Goal: Task Accomplishment & Management: Manage account settings

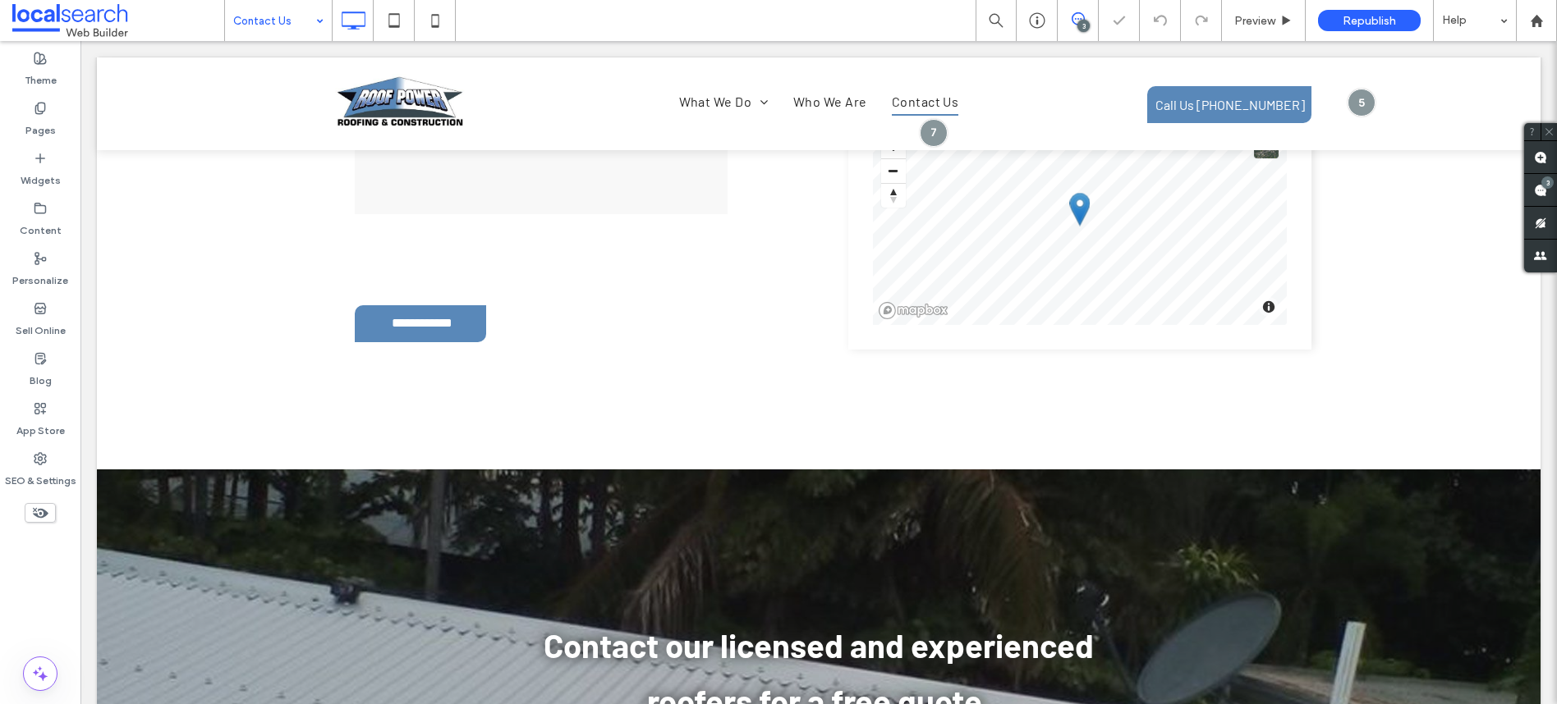
scroll to position [1957, 0]
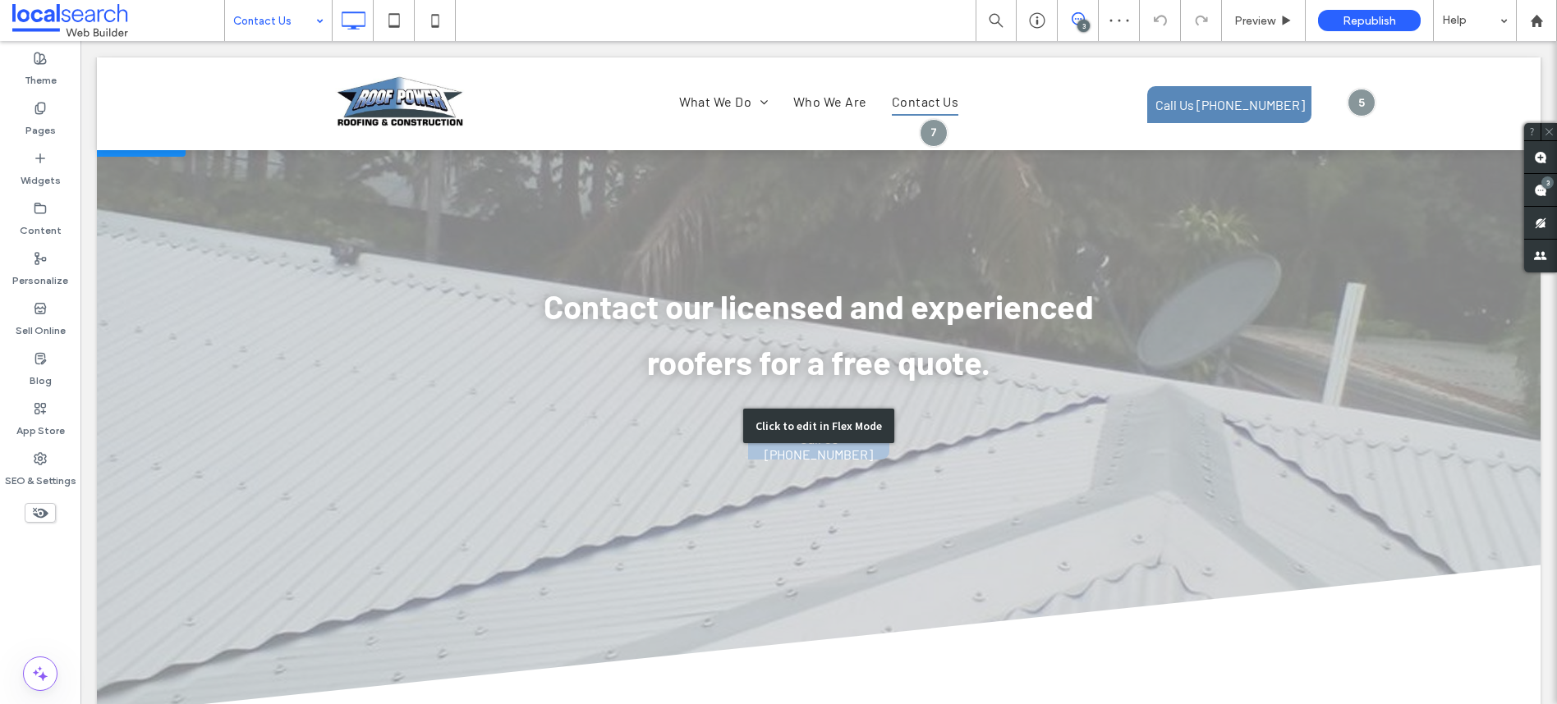
click at [860, 466] on div "Click to edit in Flex Mode" at bounding box center [818, 427] width 1443 height 592
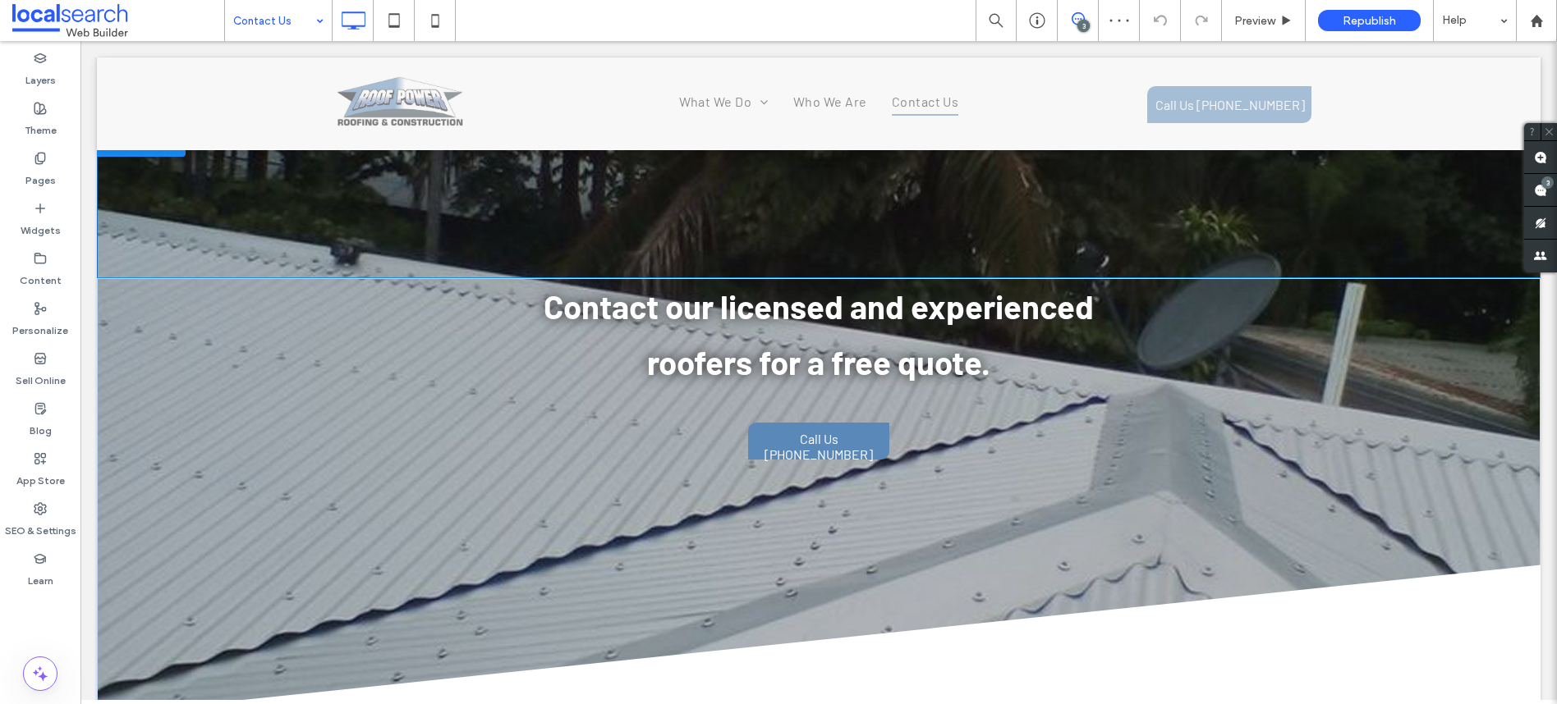
scroll to position [1932, 0]
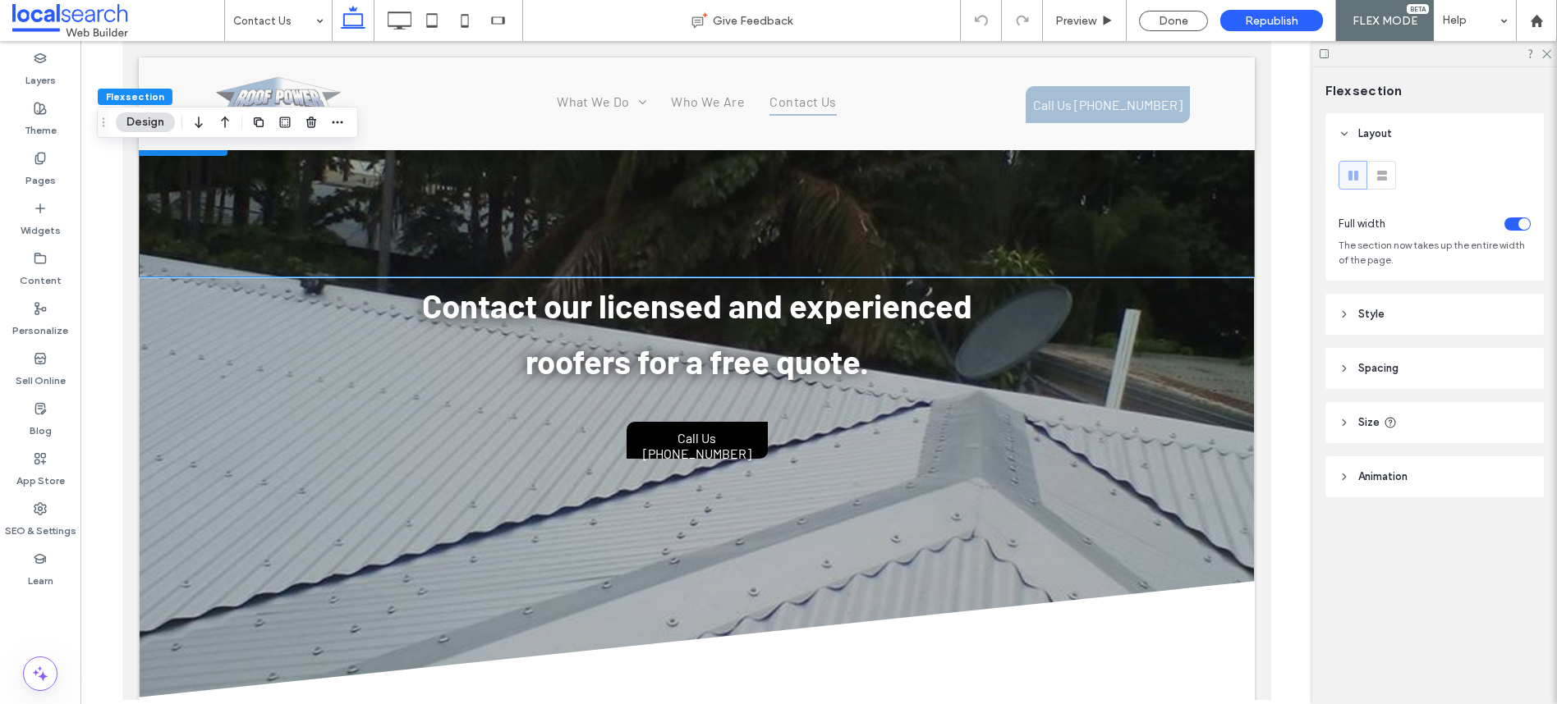
click at [706, 438] on span "Call Us [PHONE_NUMBER]" at bounding box center [696, 446] width 139 height 48
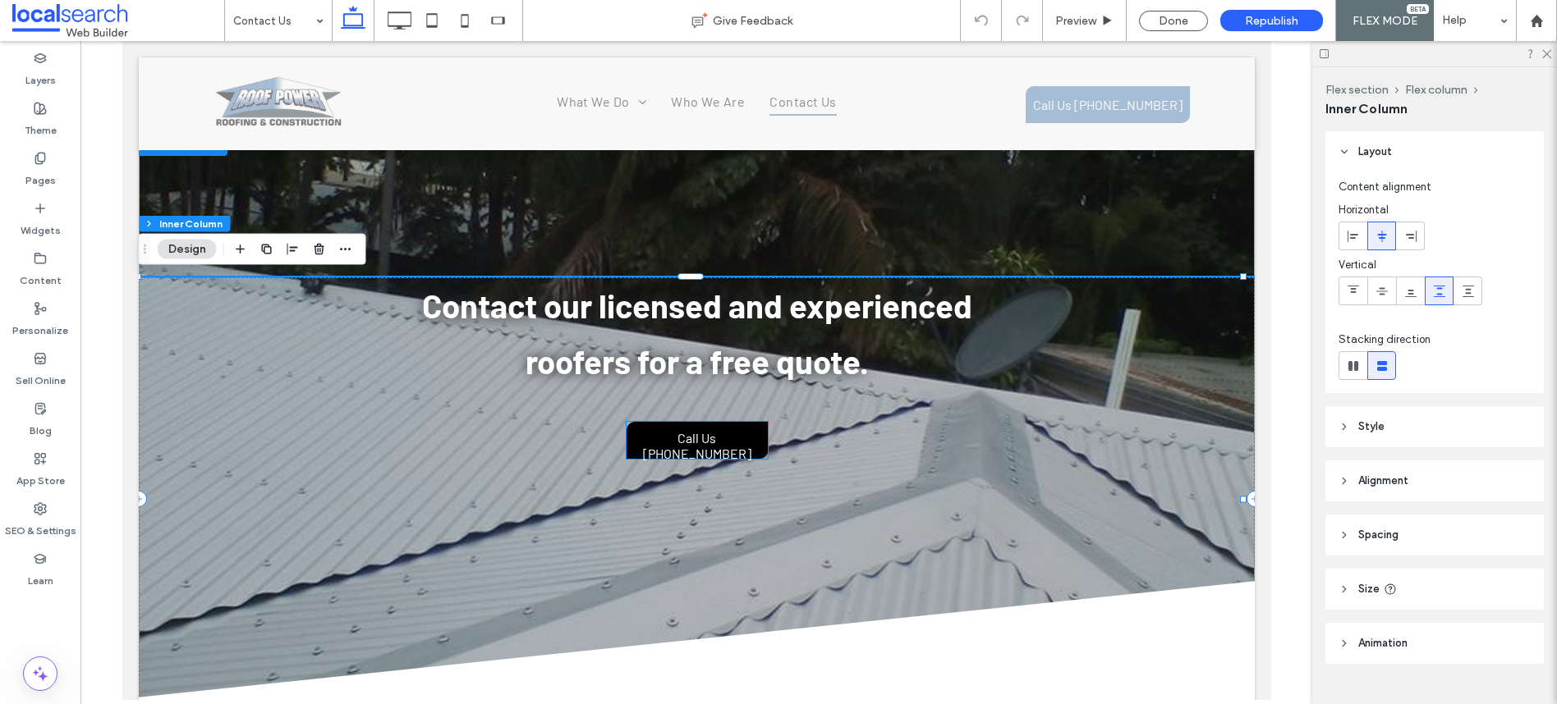
click at [650, 439] on span "Call Us [PHONE_NUMBER]" at bounding box center [696, 446] width 139 height 48
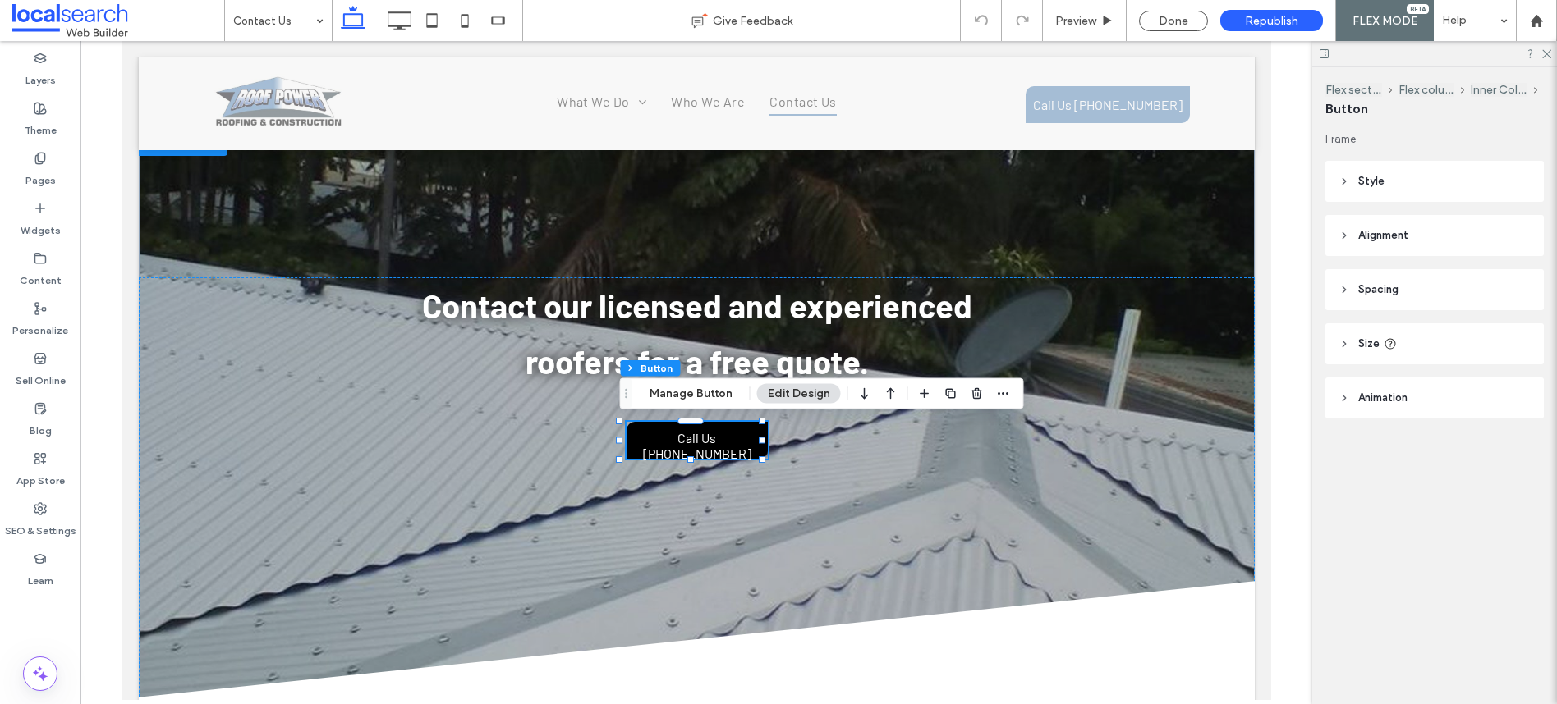
click at [700, 450] on span "Call Us [PHONE_NUMBER]" at bounding box center [696, 446] width 139 height 48
click at [701, 441] on span "Call Us [PHONE_NUMBER]" at bounding box center [696, 446] width 139 height 48
click at [702, 440] on span "Call Us [PHONE_NUMBER]" at bounding box center [696, 446] width 139 height 48
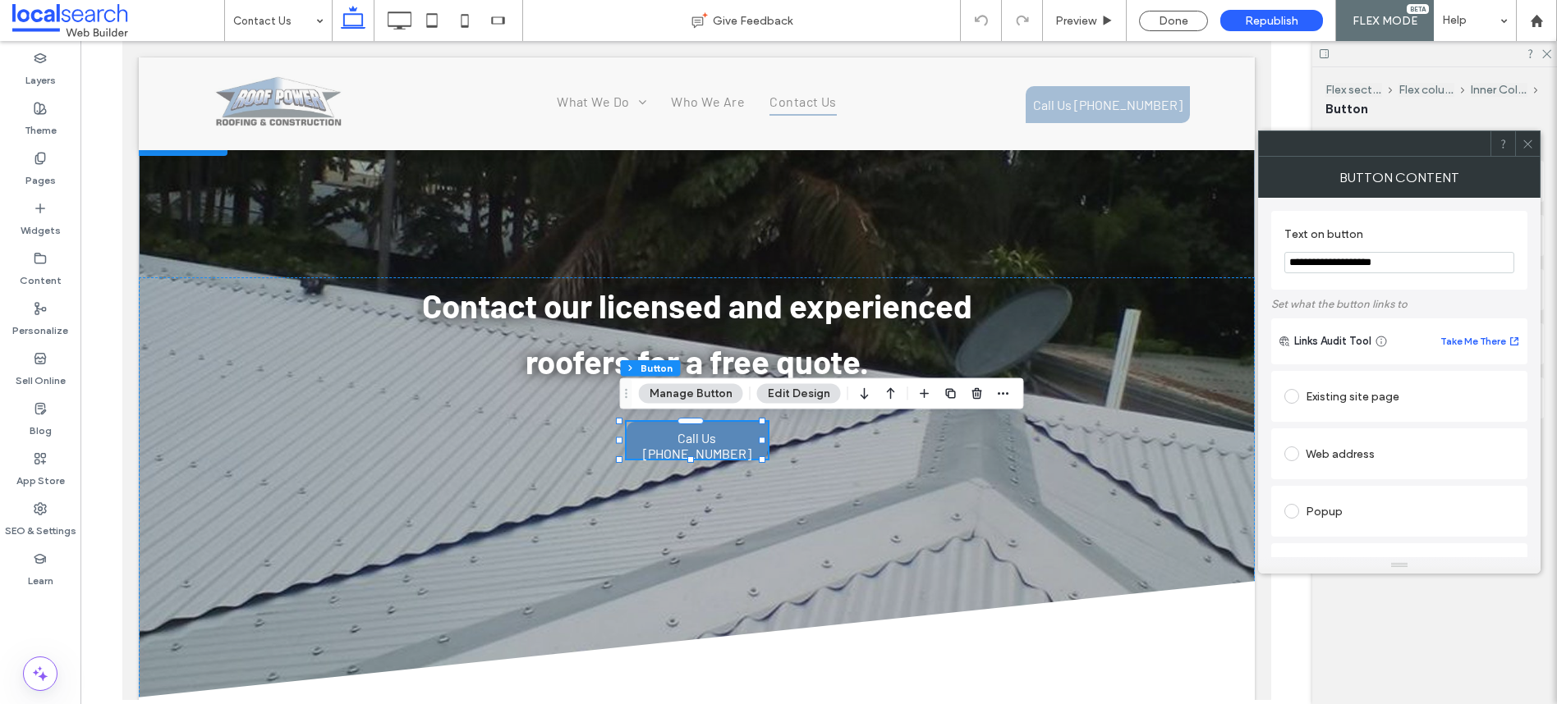
drag, startPoint x: 1420, startPoint y: 264, endPoint x: 1323, endPoint y: 265, distance: 96.1
click at [1323, 265] on input "**********" at bounding box center [1399, 262] width 230 height 21
paste input "Text on button"
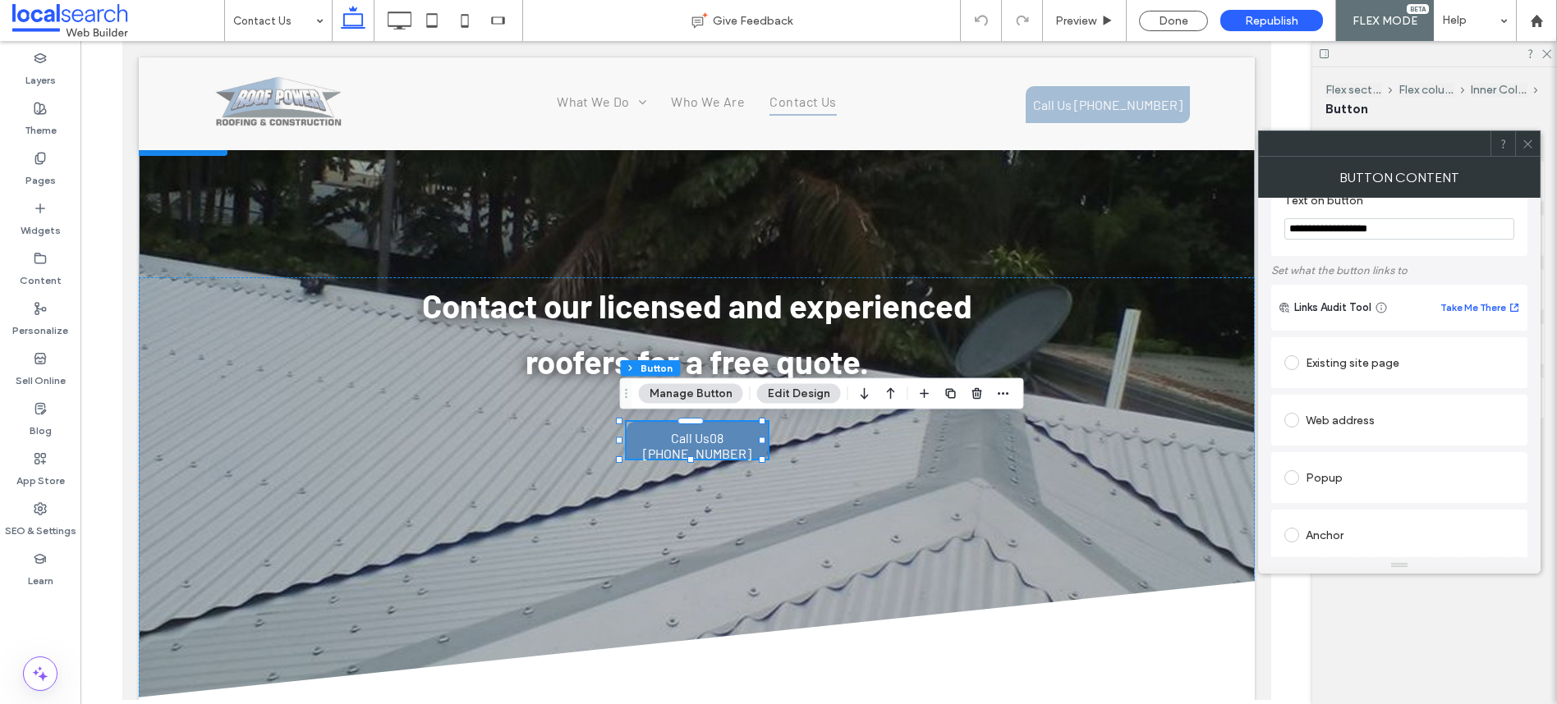
click at [1323, 231] on input "**********" at bounding box center [1399, 228] width 230 height 21
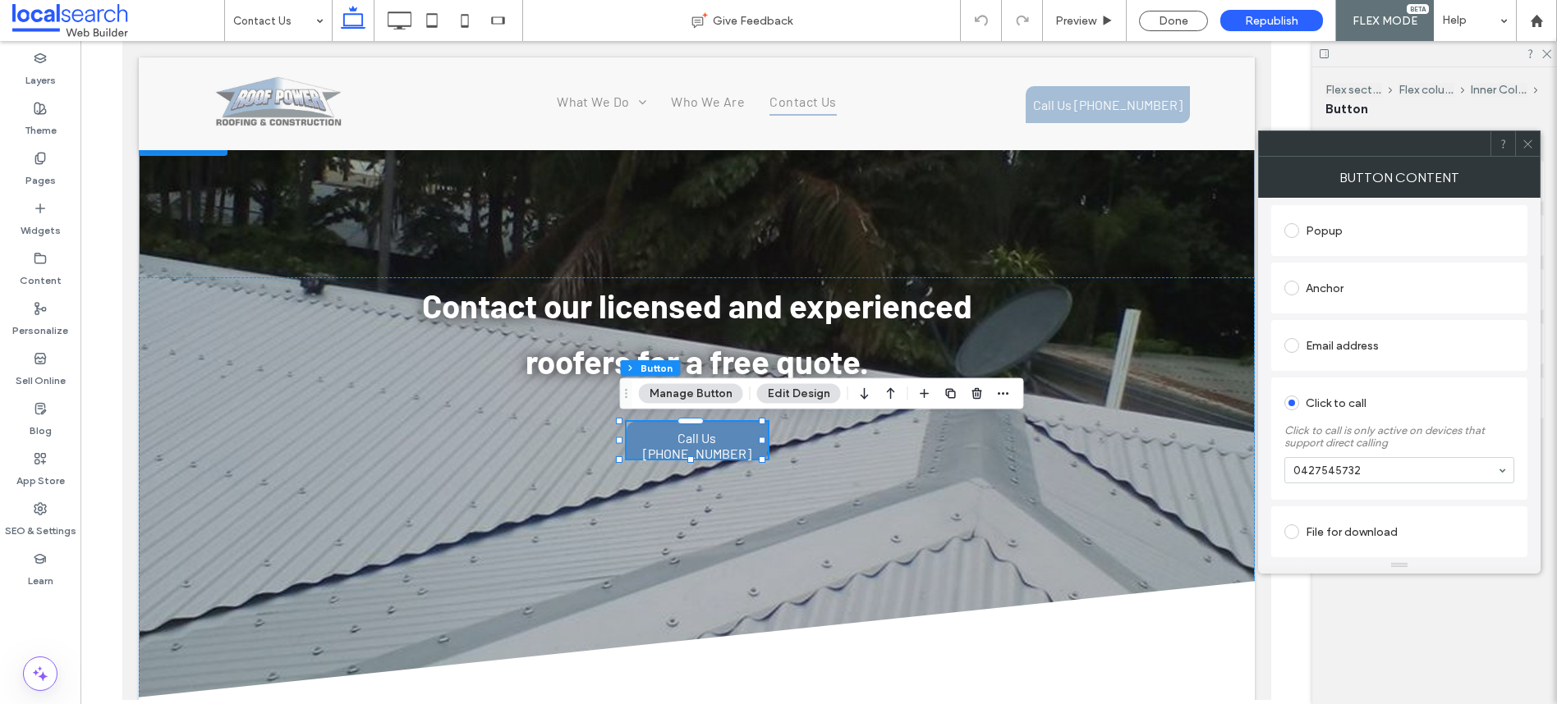
type input "**********"
drag, startPoint x: 1365, startPoint y: 472, endPoint x: 1278, endPoint y: 470, distance: 87.1
click at [1278, 470] on div "Click to call Click to call is only active on devices that support direct calli…" at bounding box center [1399, 439] width 256 height 122
click at [1450, 518] on div "Existing site page Web address Popup Anchor Email address Click to call Click t…" at bounding box center [1399, 322] width 256 height 470
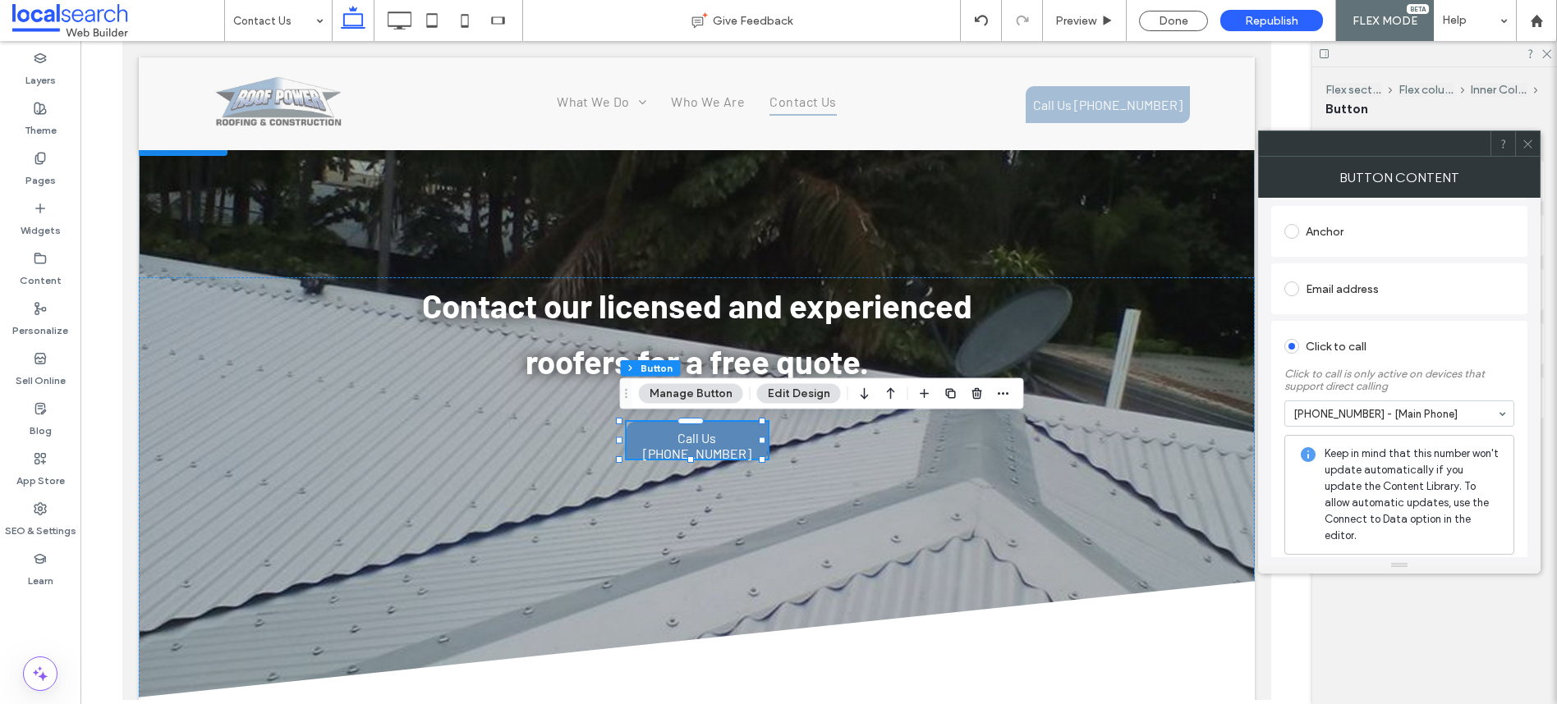
scroll to position [408, 0]
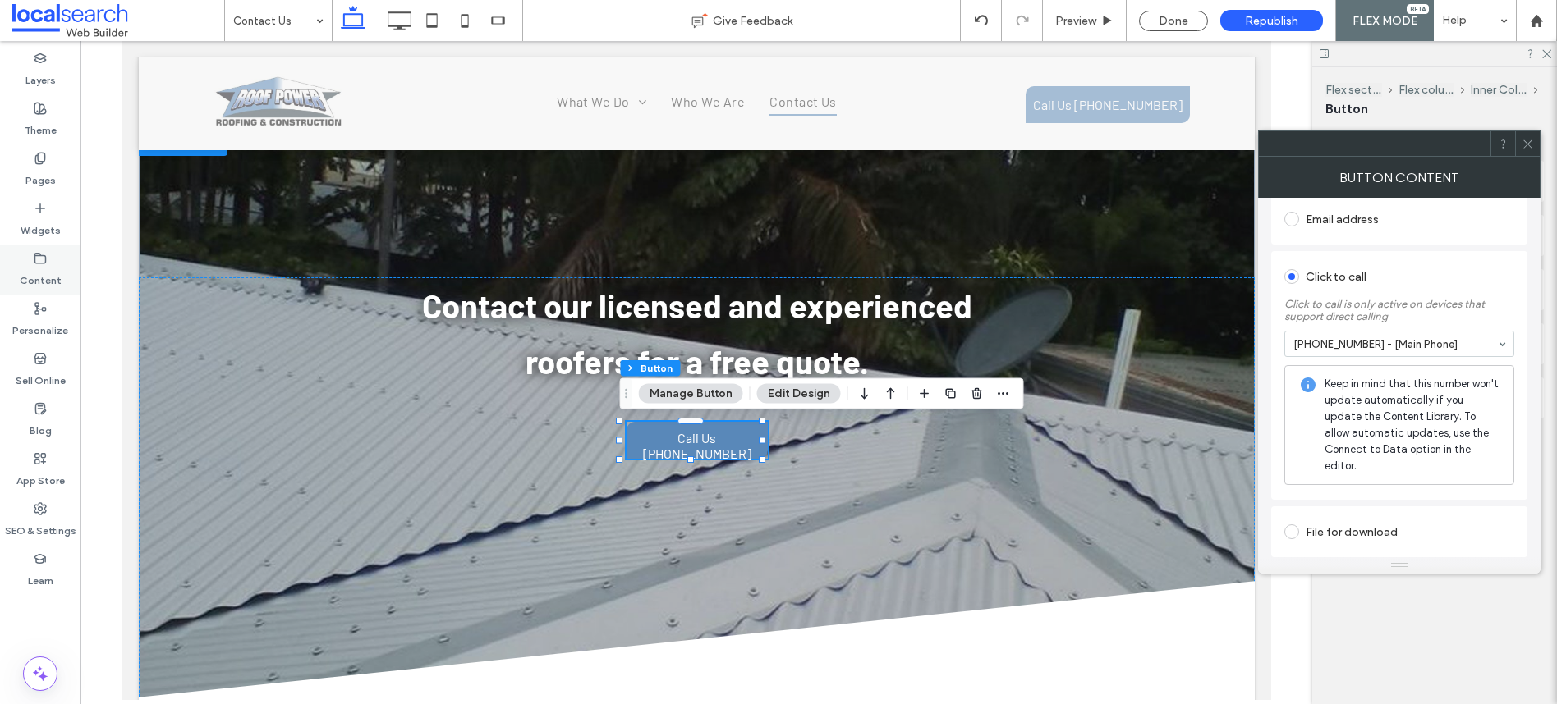
click at [24, 269] on label "Content" at bounding box center [41, 276] width 42 height 23
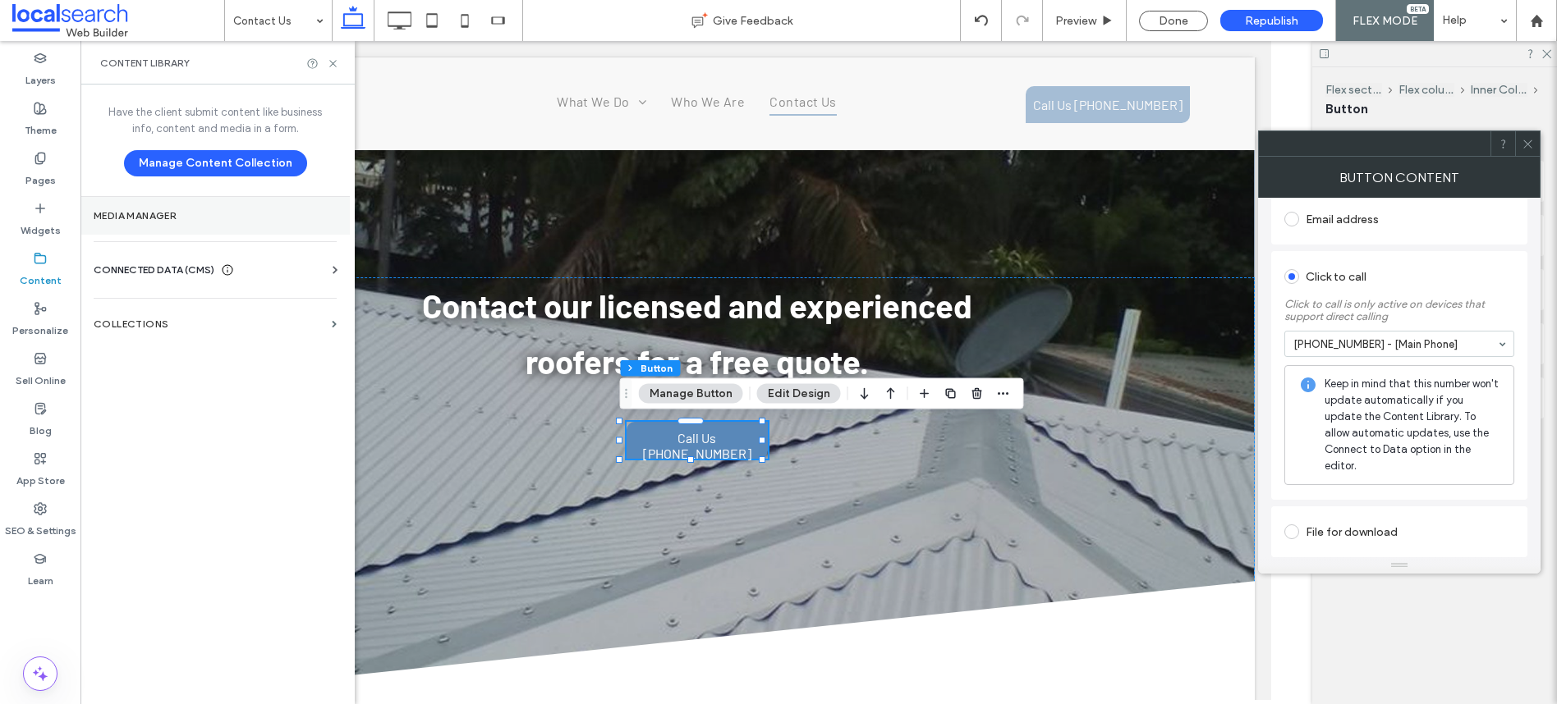
click at [205, 222] on section "Media Manager" at bounding box center [214, 216] width 269 height 38
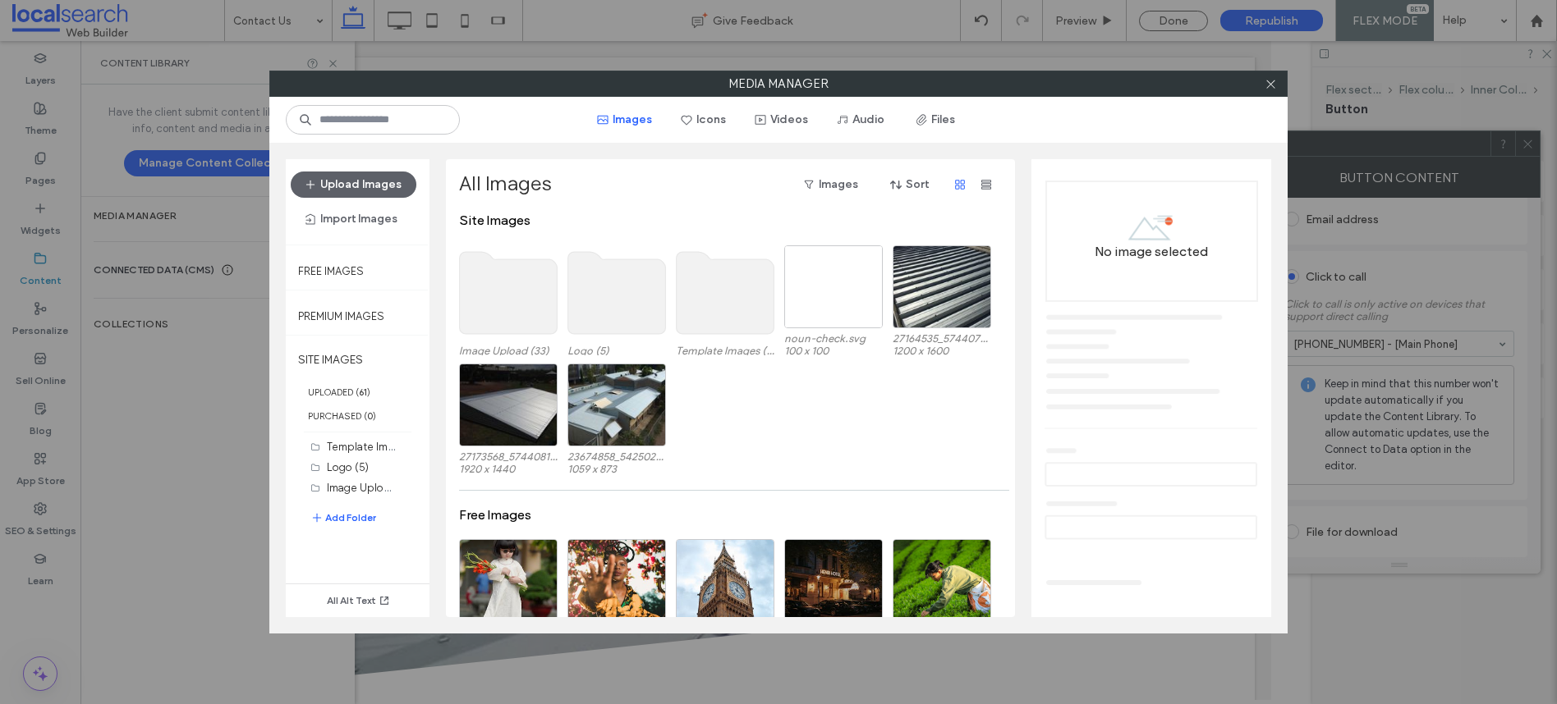
click at [1262, 84] on div at bounding box center [1270, 83] width 25 height 25
drag, startPoint x: 1268, startPoint y: 85, endPoint x: 1439, endPoint y: 83, distance: 171.6
click at [1268, 85] on icon at bounding box center [1270, 84] width 12 height 12
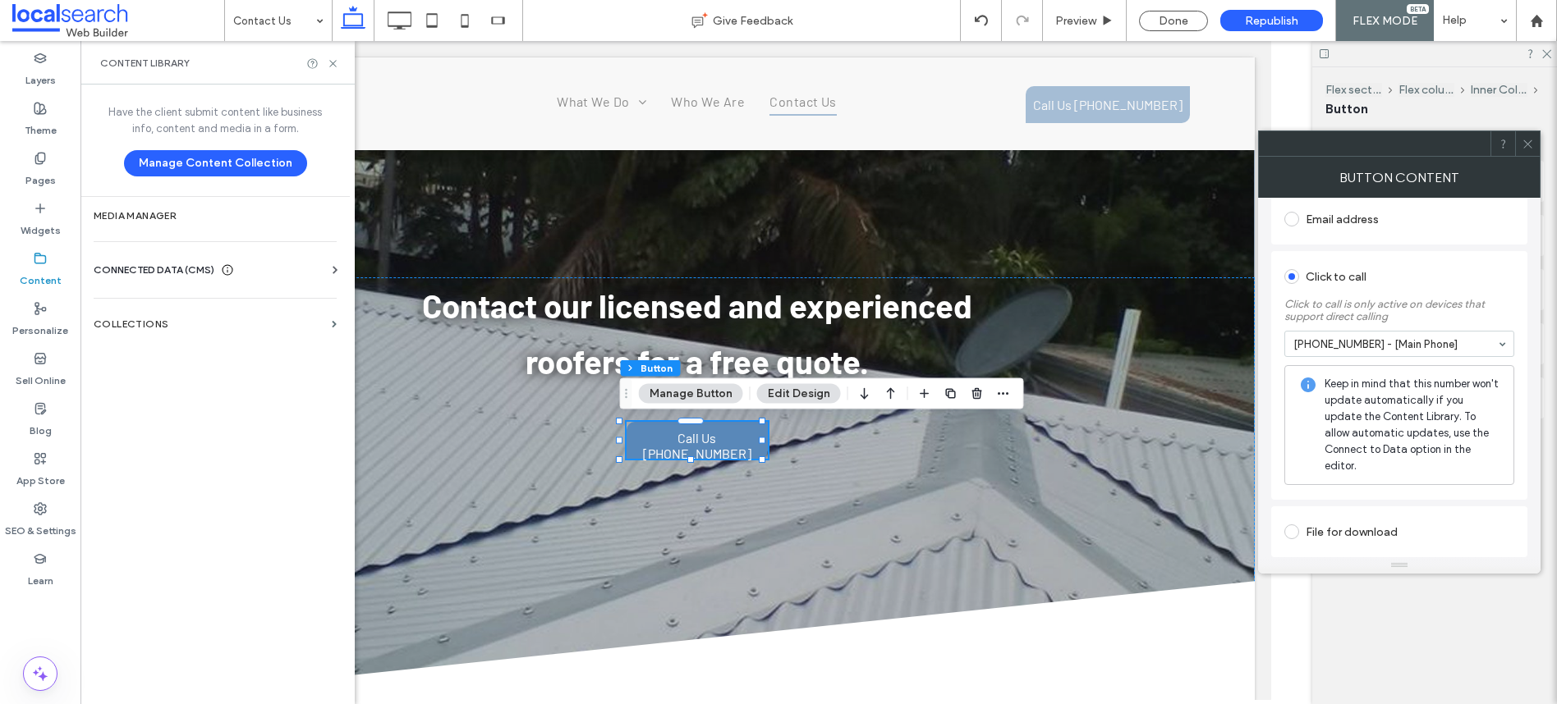
click at [1533, 143] on icon at bounding box center [1527, 144] width 12 height 12
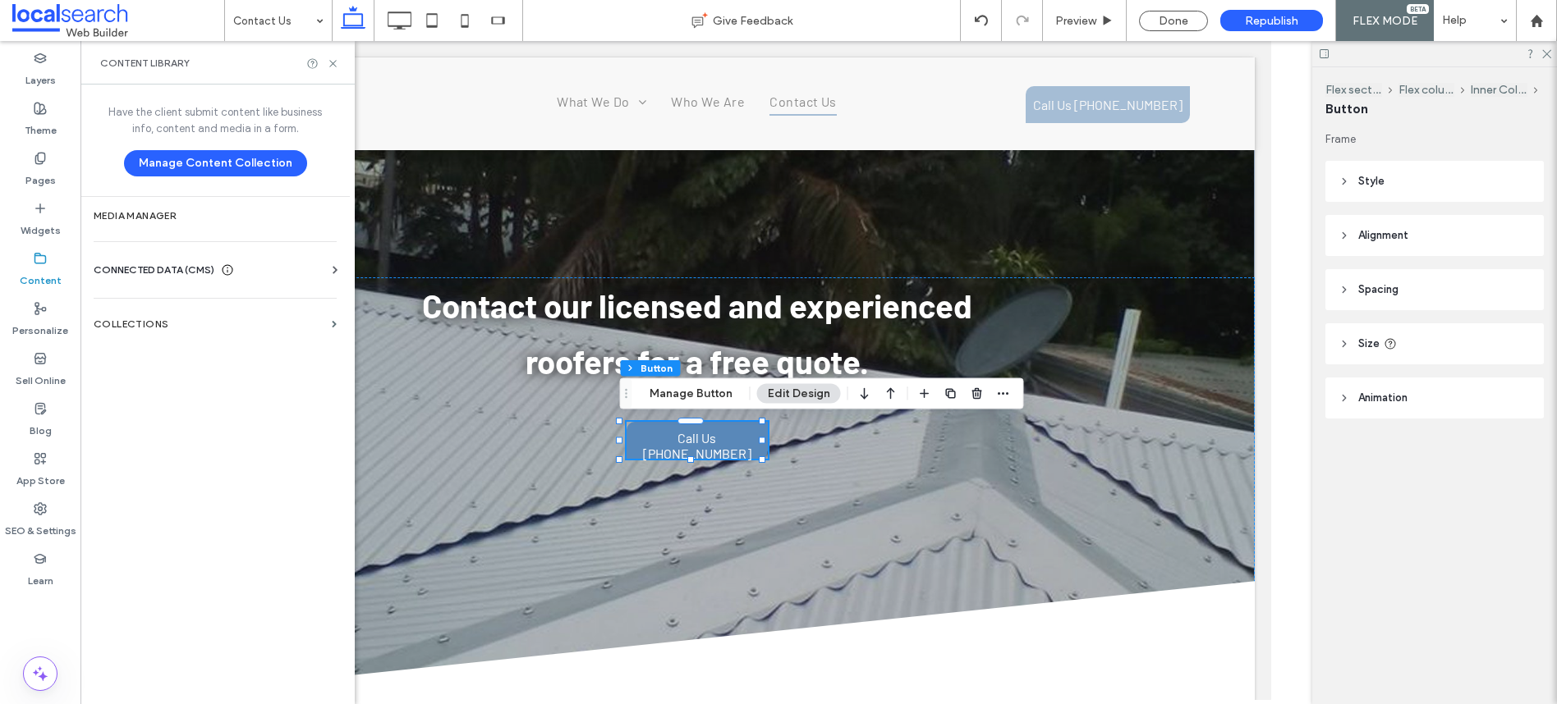
click at [38, 259] on icon at bounding box center [40, 258] width 13 height 13
click at [227, 314] on section "Collections" at bounding box center [214, 324] width 269 height 38
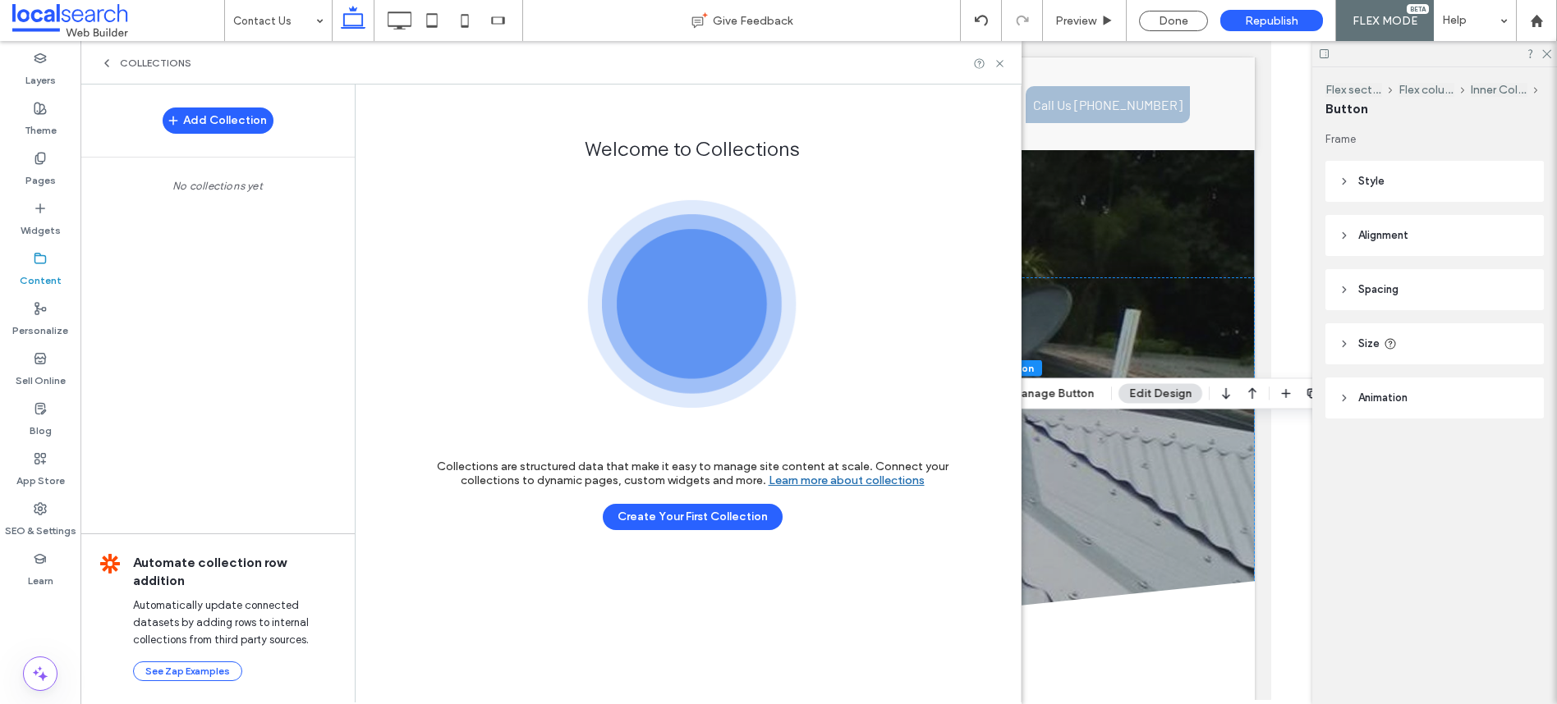
click at [39, 271] on label "Content" at bounding box center [41, 276] width 42 height 23
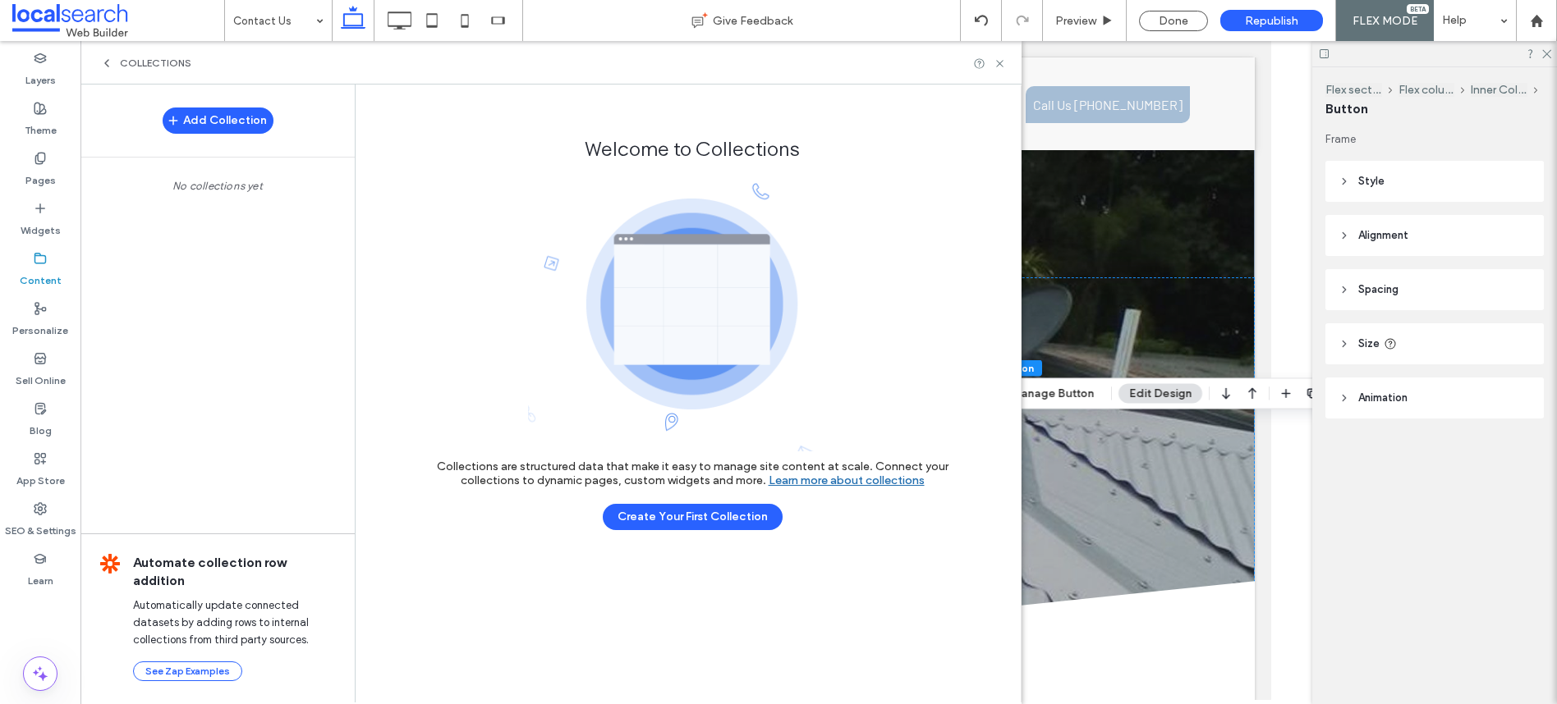
click at [14, 263] on div "Content" at bounding box center [40, 270] width 80 height 50
click at [111, 48] on div "Collections" at bounding box center [550, 63] width 941 height 44
click at [110, 64] on icon at bounding box center [106, 63] width 13 height 13
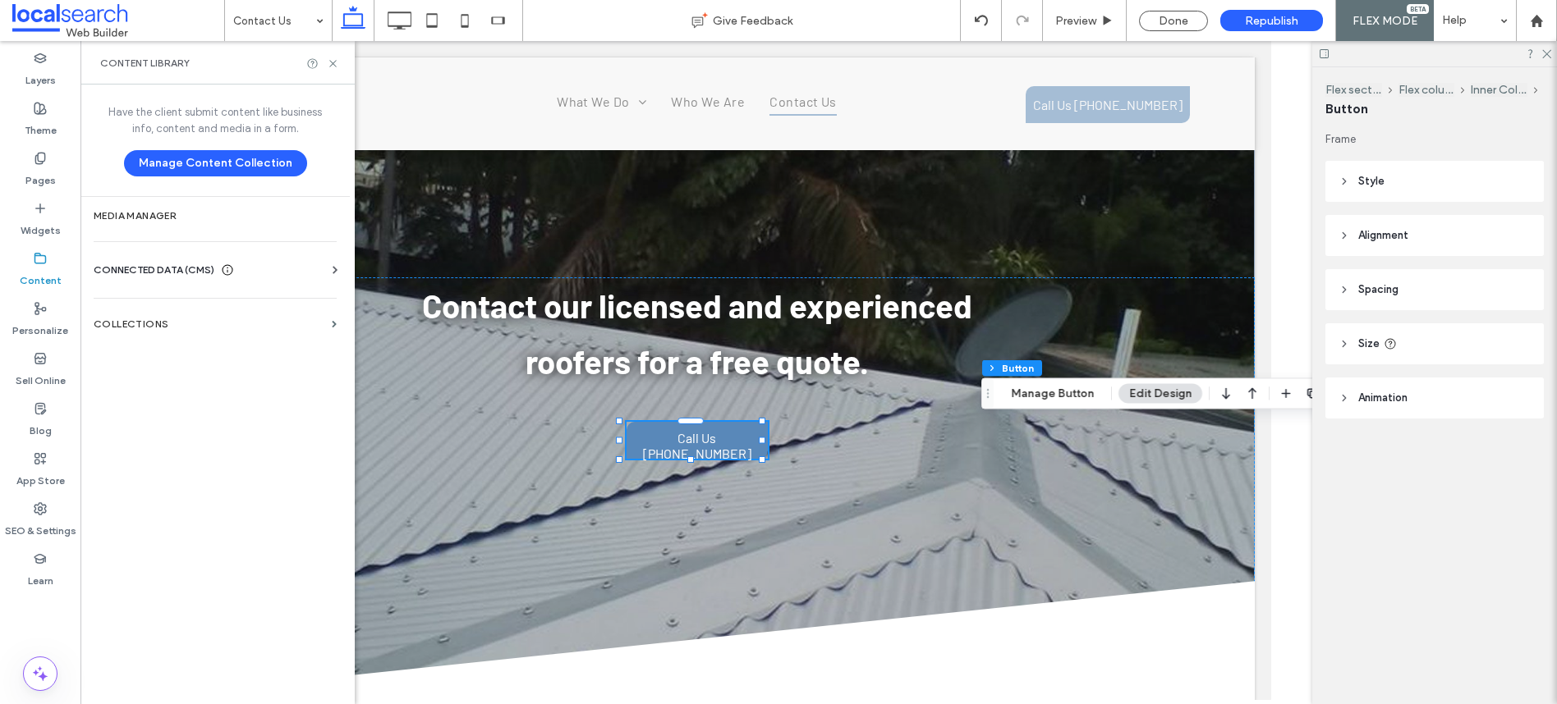
click at [200, 277] on span "CONNECTED DATA (CMS)" at bounding box center [154, 270] width 121 height 16
click at [153, 305] on label "Business Info" at bounding box center [218, 310] width 223 height 11
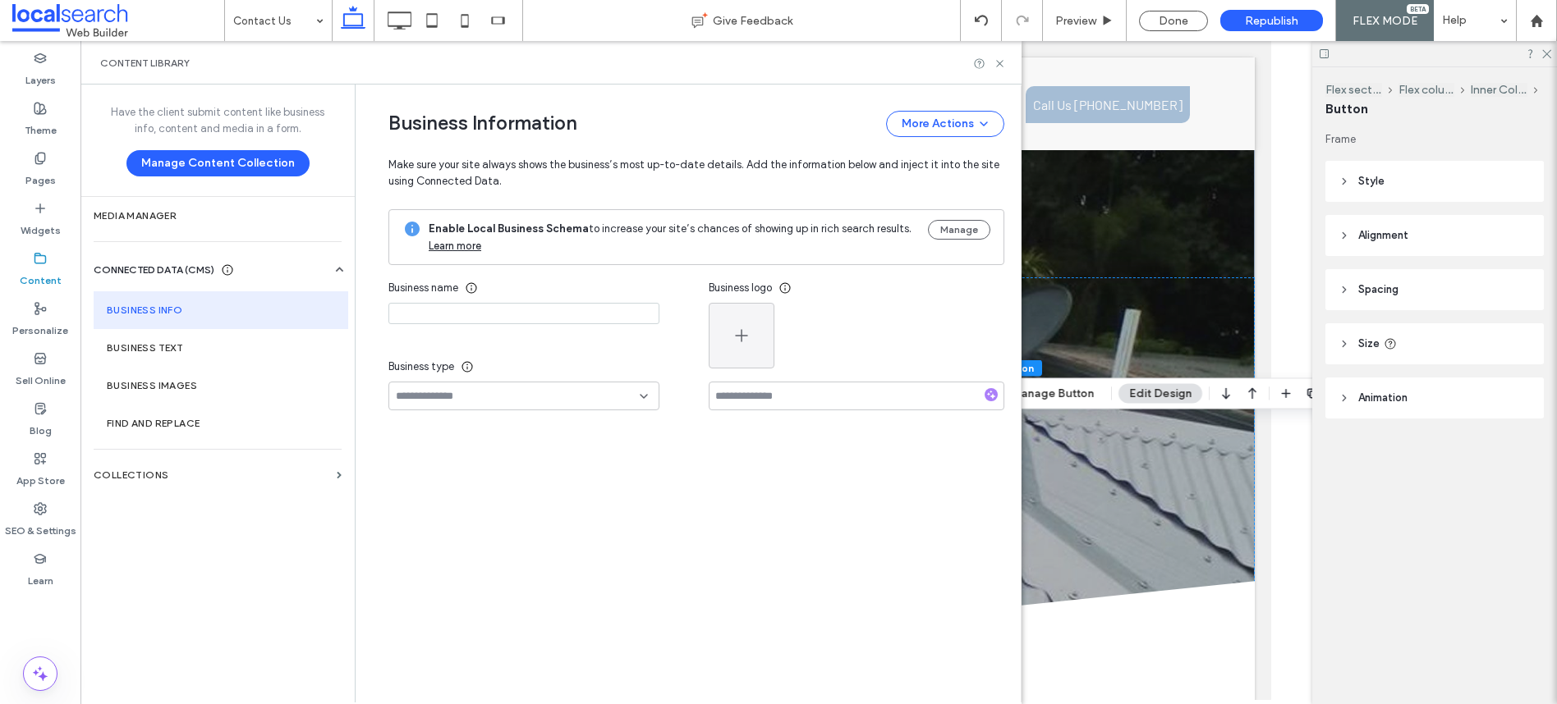
type input "**********"
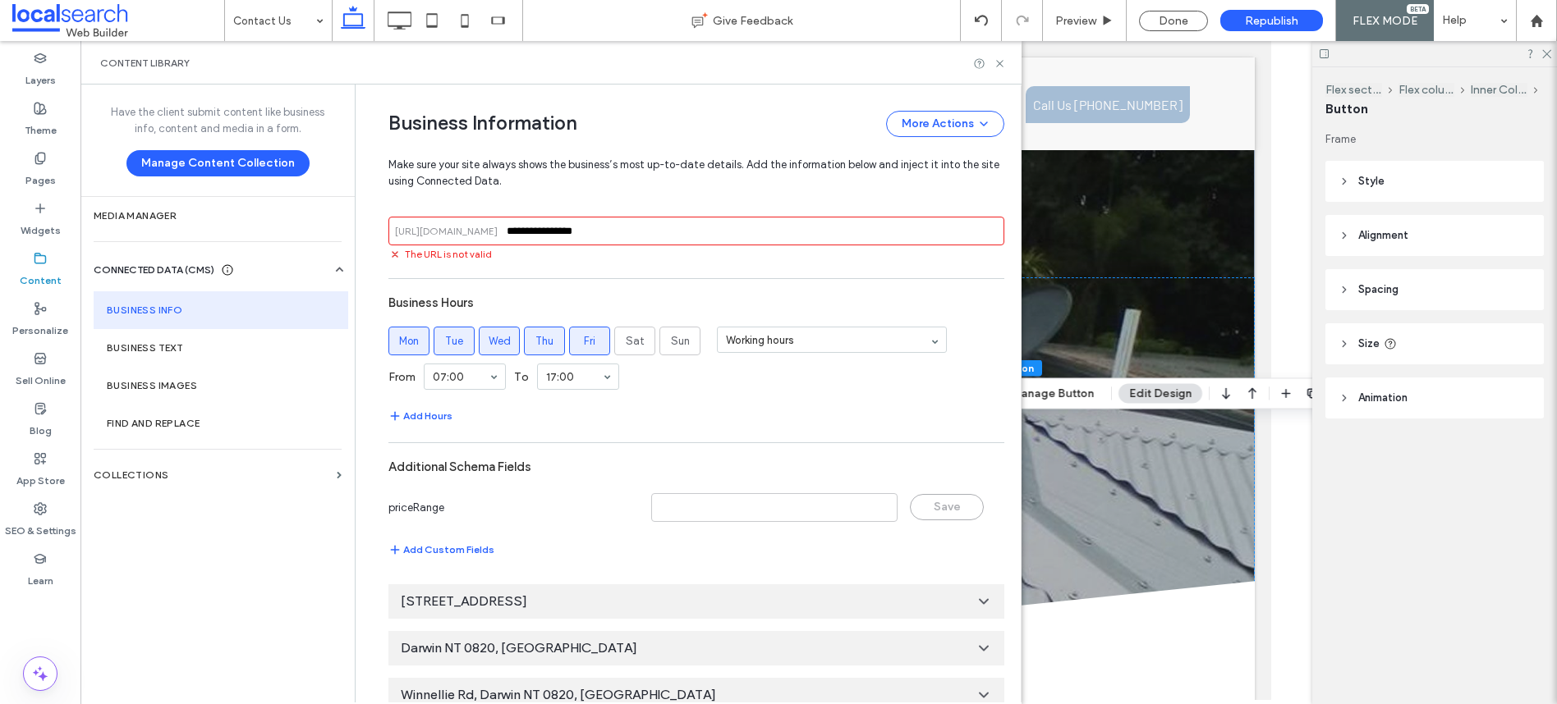
scroll to position [993, 0]
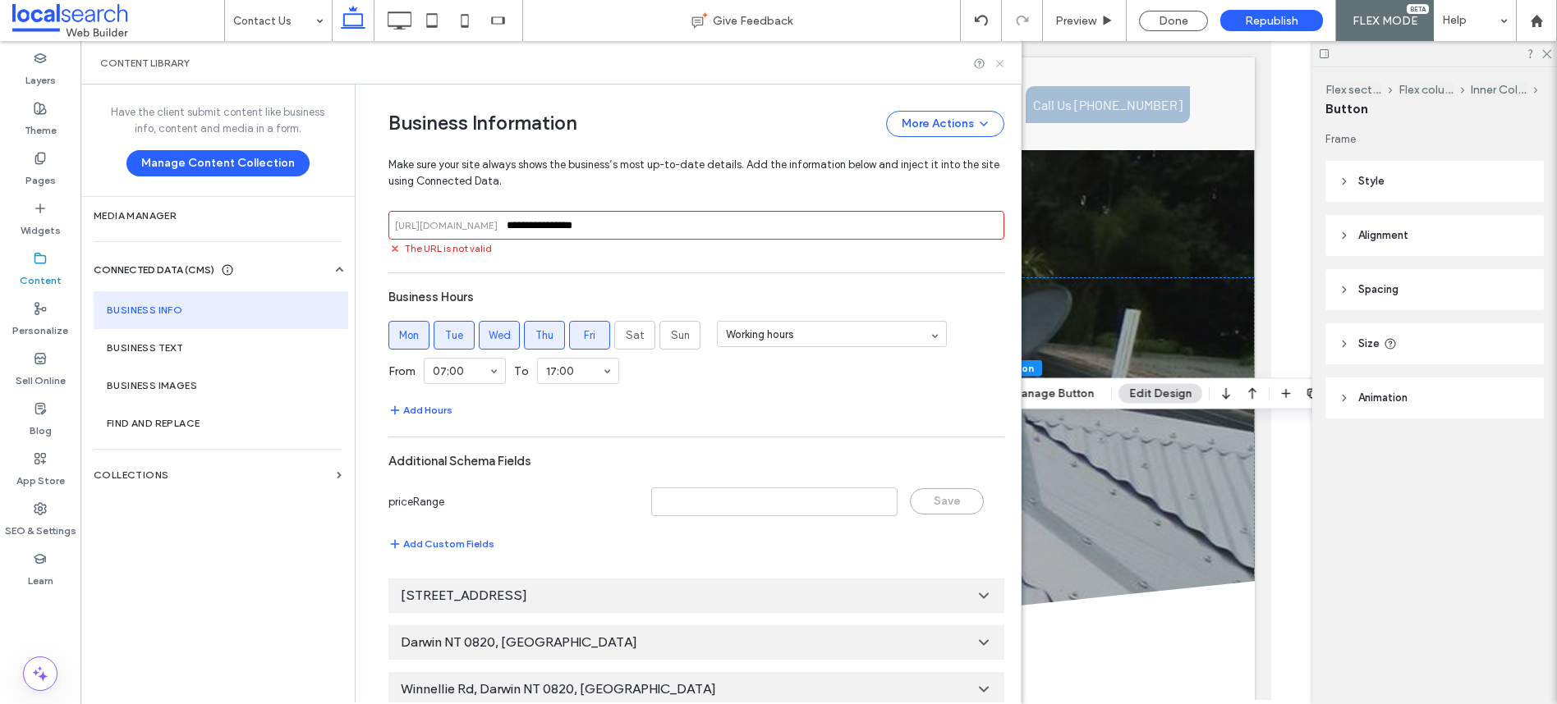
click at [1002, 61] on icon at bounding box center [999, 63] width 12 height 12
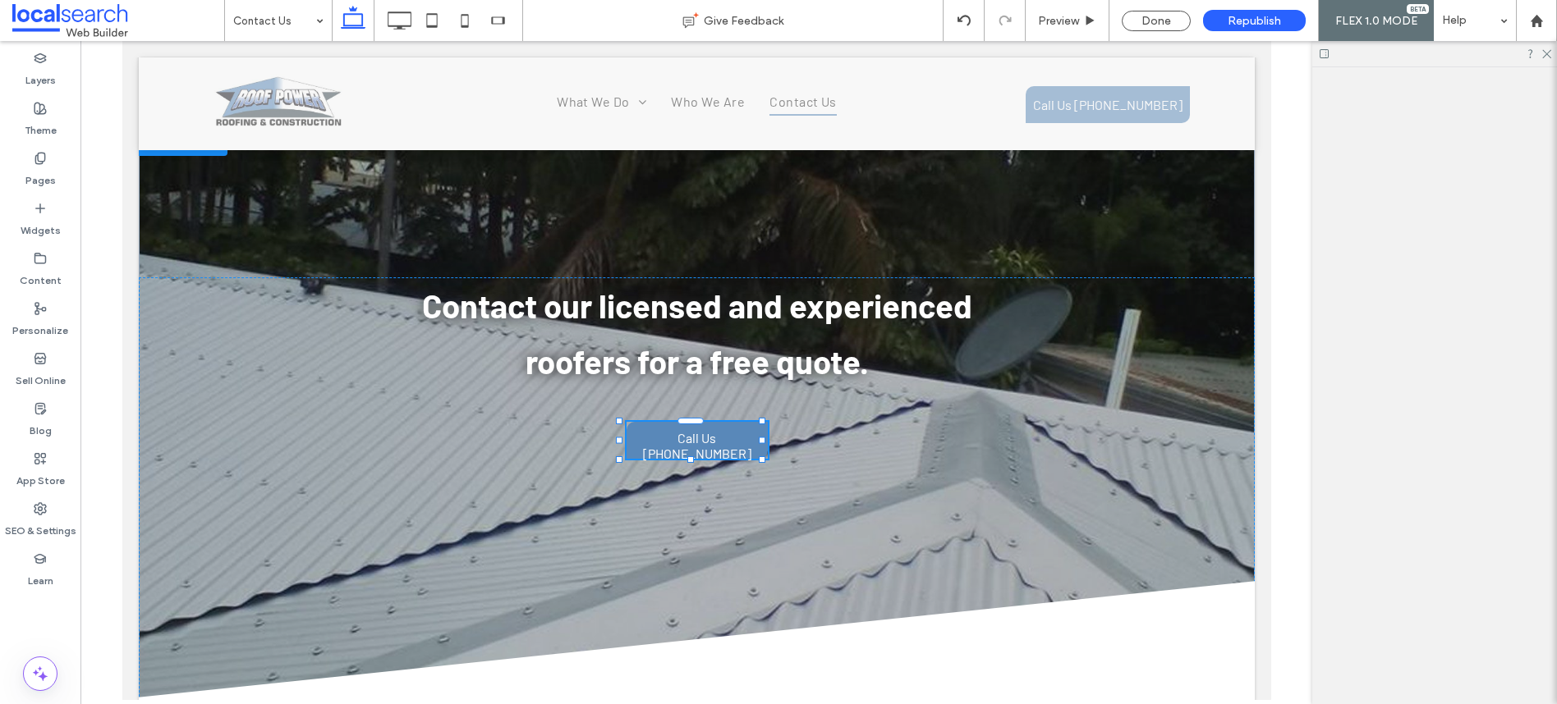
click at [1547, 59] on div at bounding box center [1434, 53] width 245 height 25
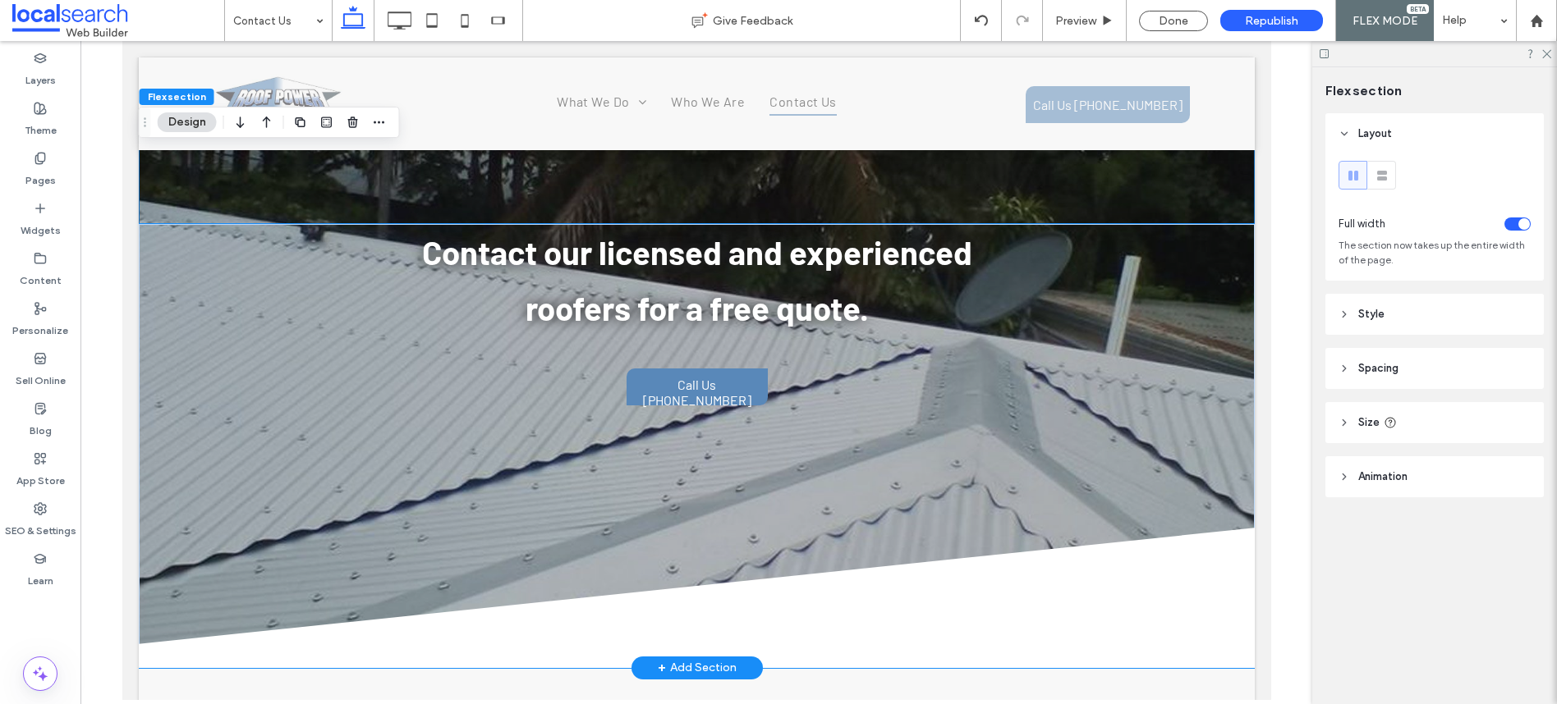
scroll to position [1986, 0]
click at [1548, 55] on use at bounding box center [1546, 54] width 9 height 9
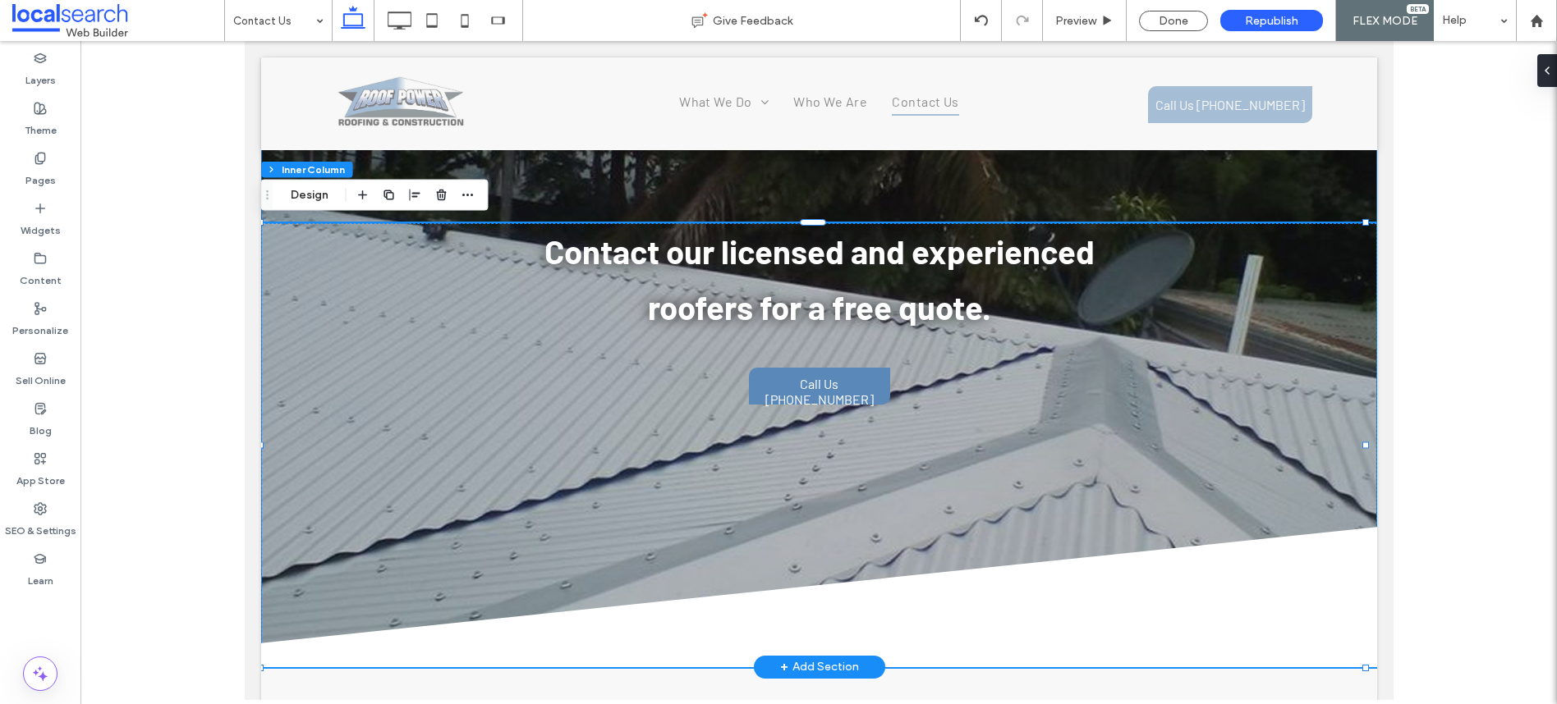
click at [1048, 177] on div "Contact our licensed and experienced roofers for a free quote. Call Us [PHONE_N…" at bounding box center [818, 372] width 1116 height 592
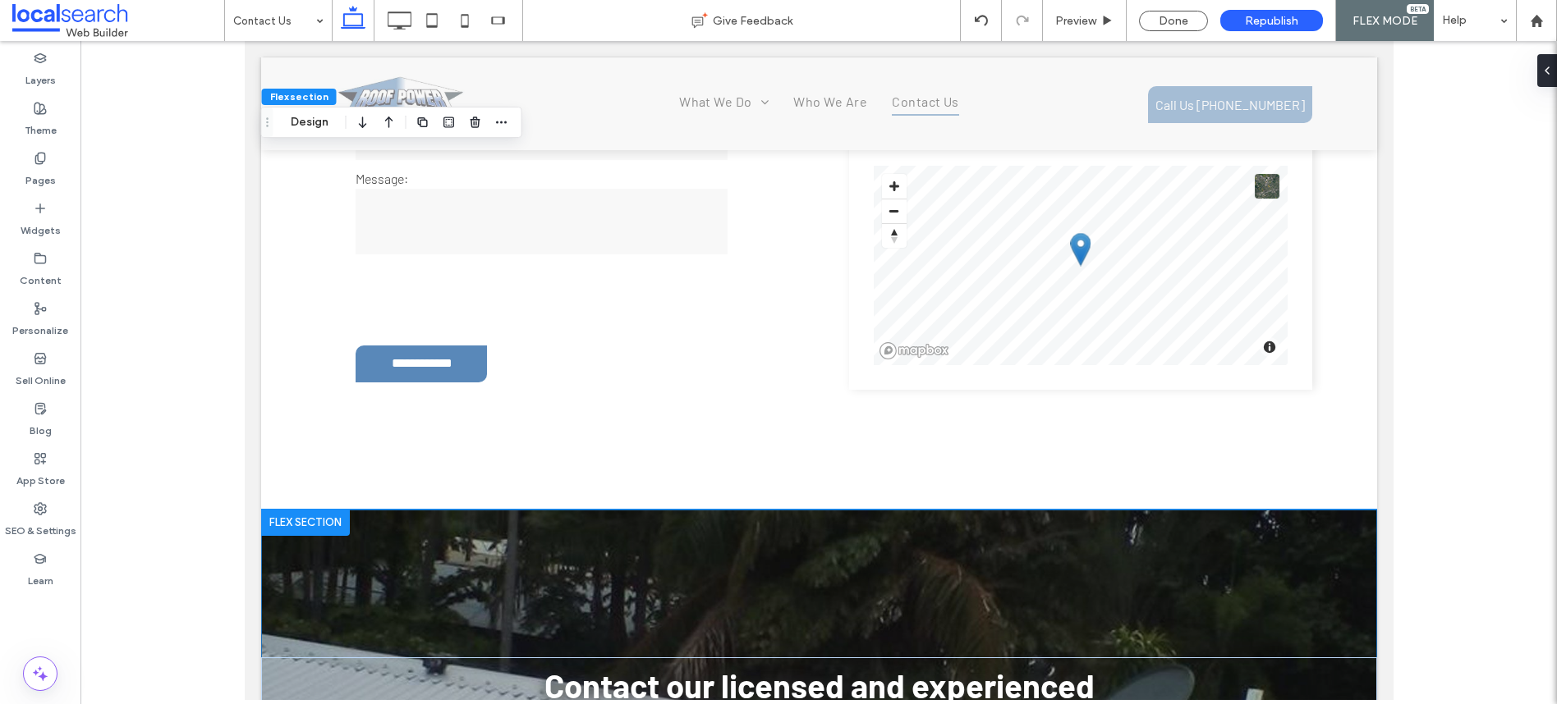
scroll to position [1410, 0]
